Goal: Task Accomplishment & Management: Manage account settings

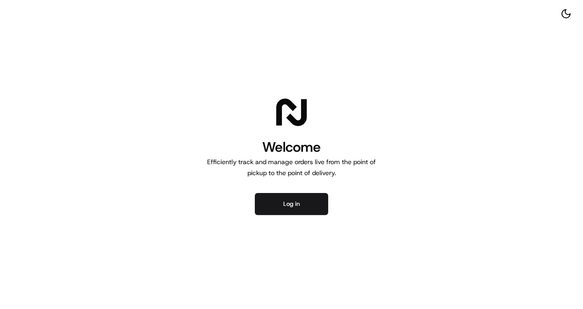
click at [285, 201] on button "Log in" at bounding box center [291, 204] width 73 height 22
click at [293, 204] on button "Log in" at bounding box center [291, 204] width 73 height 22
